Goal: Task Accomplishment & Management: Use online tool/utility

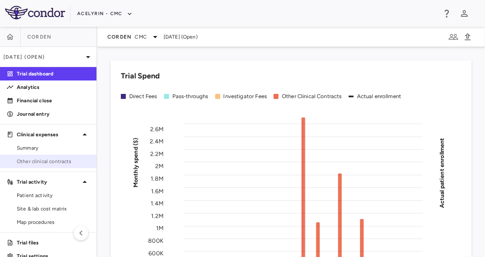
click at [65, 160] on span "Other clinical contracts" at bounding box center [53, 162] width 73 height 8
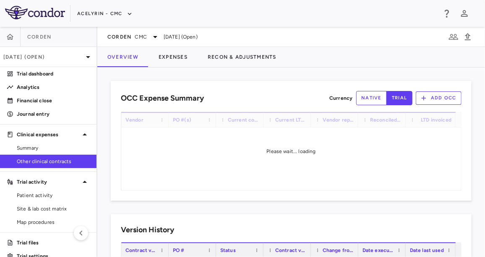
click at [366, 93] on button "native" at bounding box center [371, 98] width 31 height 14
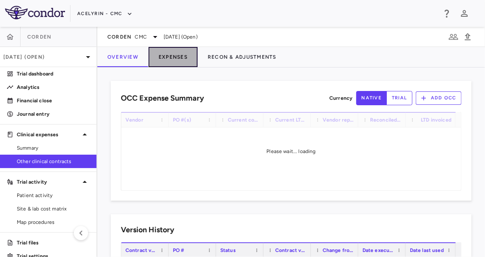
click at [174, 62] on button "Expenses" at bounding box center [172, 57] width 49 height 20
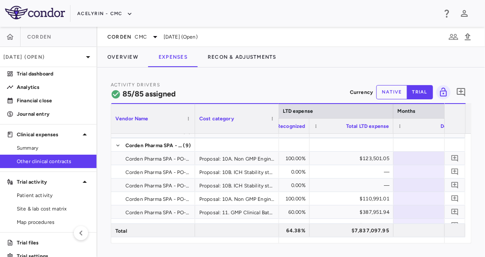
click at [384, 86] on button "native" at bounding box center [391, 92] width 31 height 14
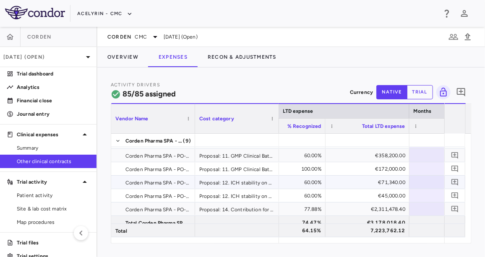
scroll to position [135, 0]
